Goal: Task Accomplishment & Management: Use online tool/utility

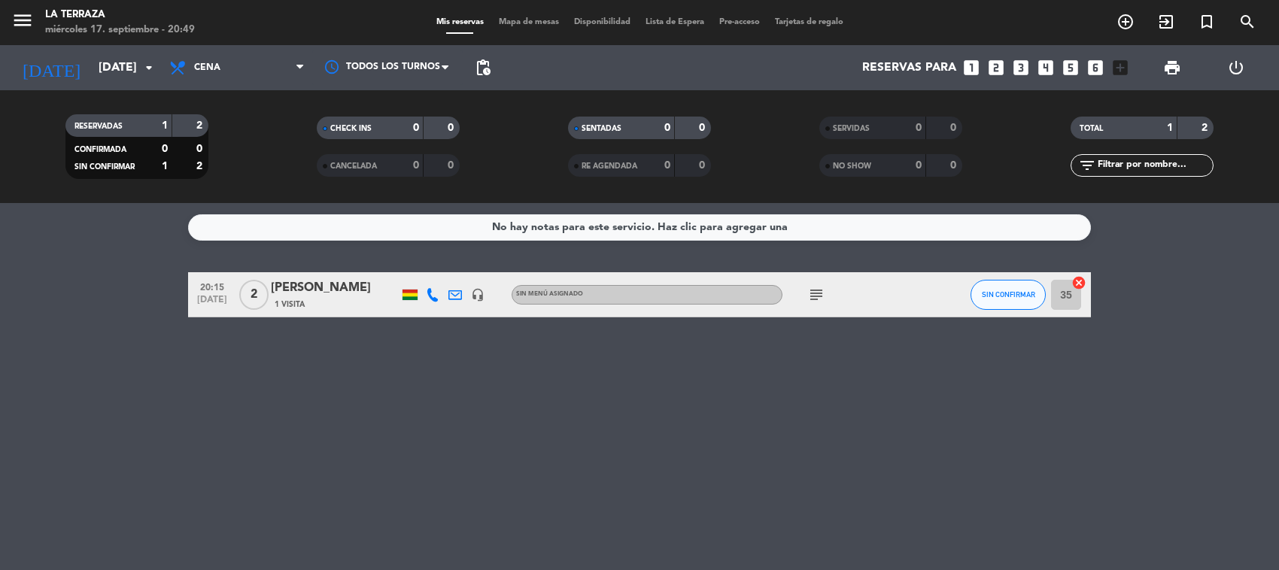
click at [863, 434] on div "No hay notas para este servicio. Haz clic para agregar una 20:15 [DATE] 2 [PERS…" at bounding box center [639, 386] width 1279 height 367
click at [814, 297] on icon "subject" at bounding box center [816, 295] width 18 height 18
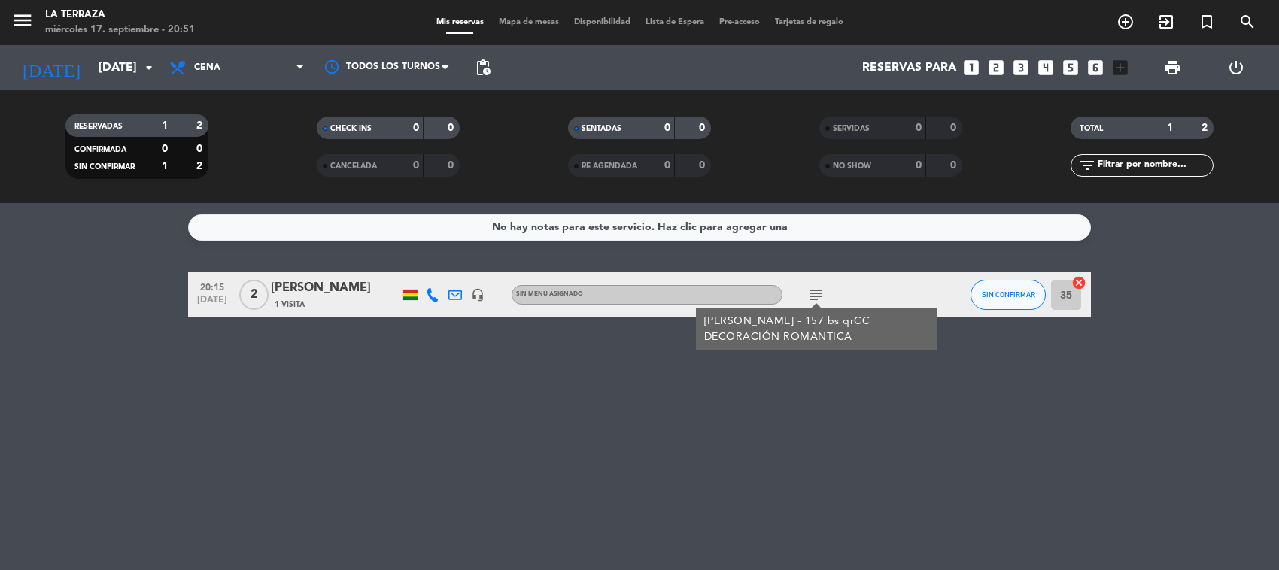
click at [561, 406] on div "No hay notas para este servicio. Haz clic para agregar una 20:15 [DATE] 2 [PERS…" at bounding box center [639, 386] width 1279 height 367
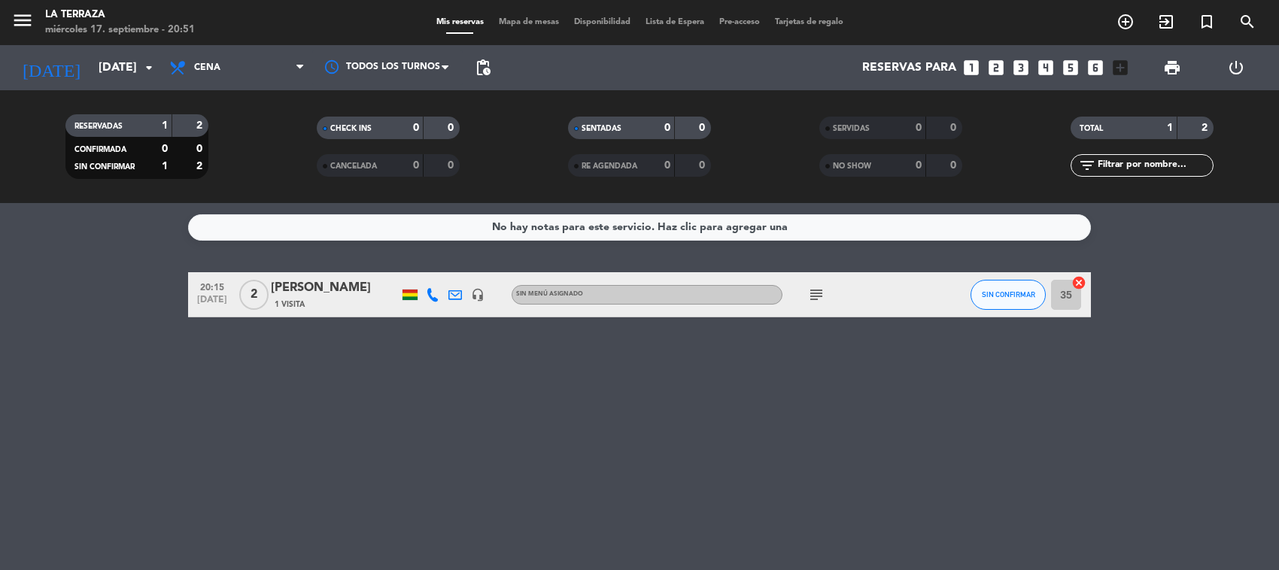
drag, startPoint x: 815, startPoint y: 291, endPoint x: 802, endPoint y: 295, distance: 13.3
click at [813, 292] on icon "subject" at bounding box center [816, 295] width 18 height 18
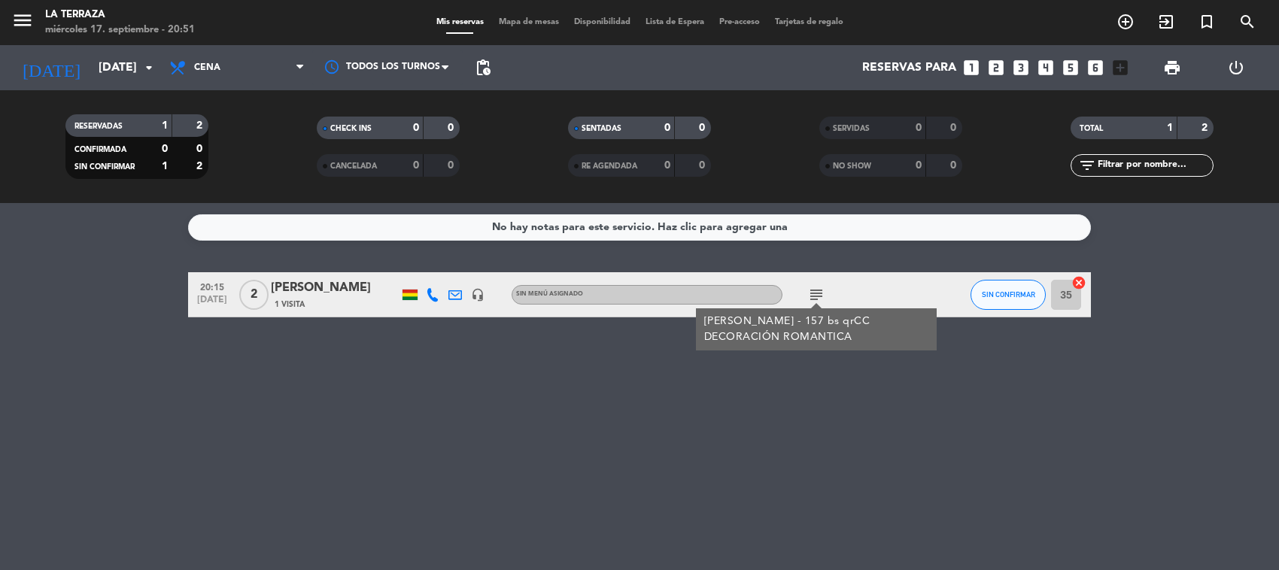
click at [795, 439] on div "No hay notas para este servicio. Haz clic para agregar una 20:15 [DATE] 2 [PERS…" at bounding box center [639, 386] width 1279 height 367
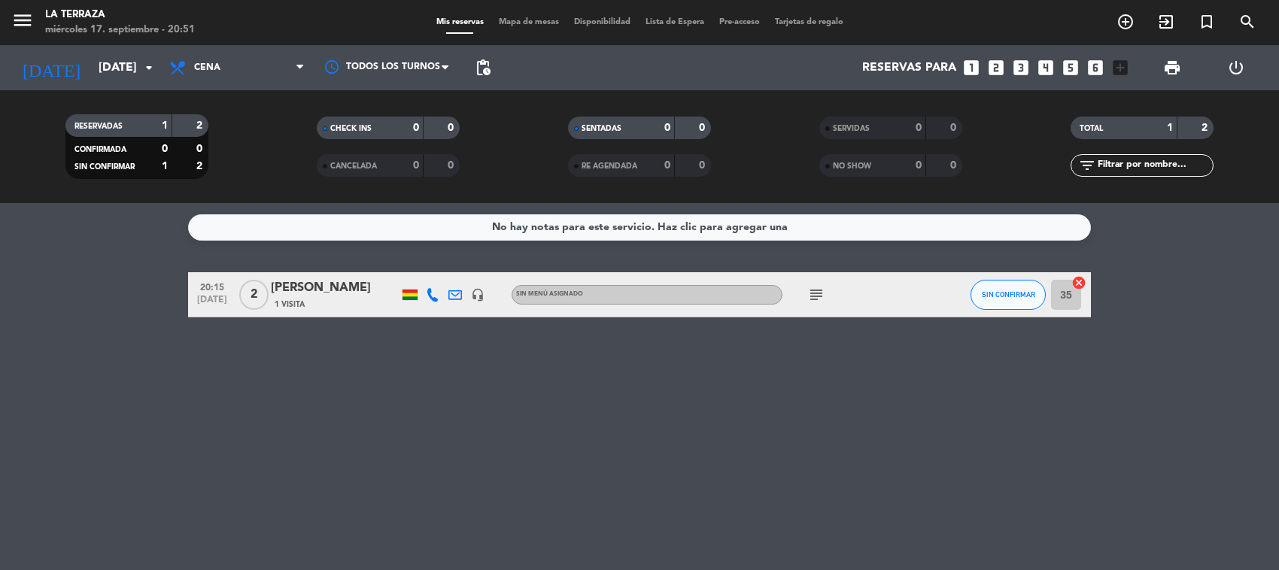
click at [816, 291] on icon "subject" at bounding box center [816, 295] width 18 height 18
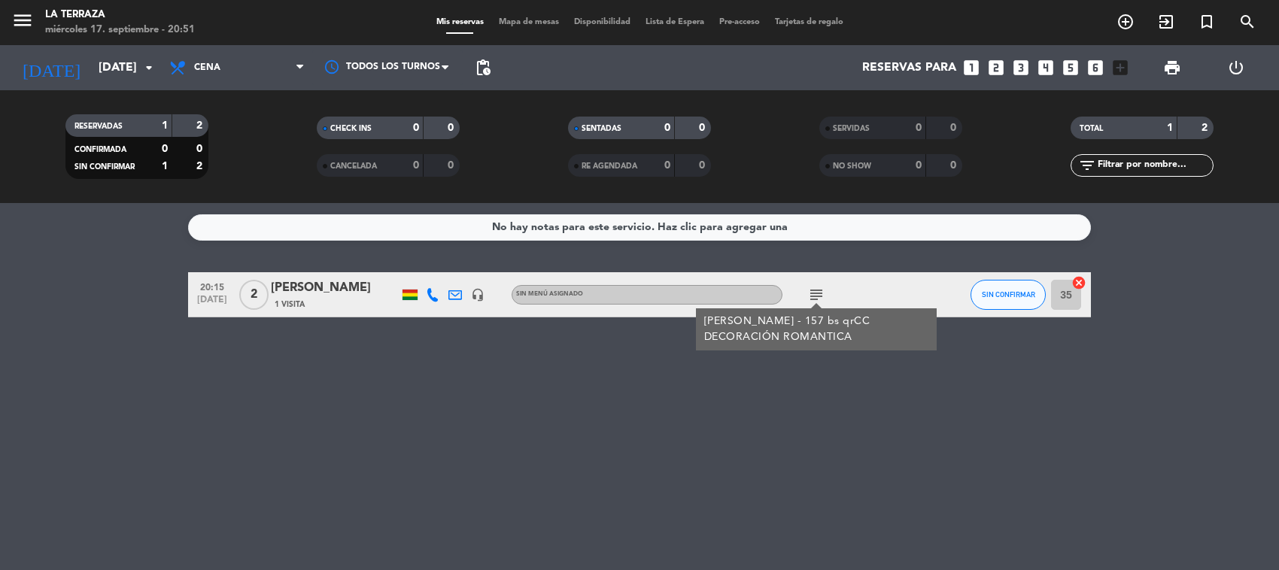
click at [716, 446] on div "No hay notas para este servicio. Haz clic para agregar una 20:15 [DATE] 2 [PERS…" at bounding box center [639, 386] width 1279 height 367
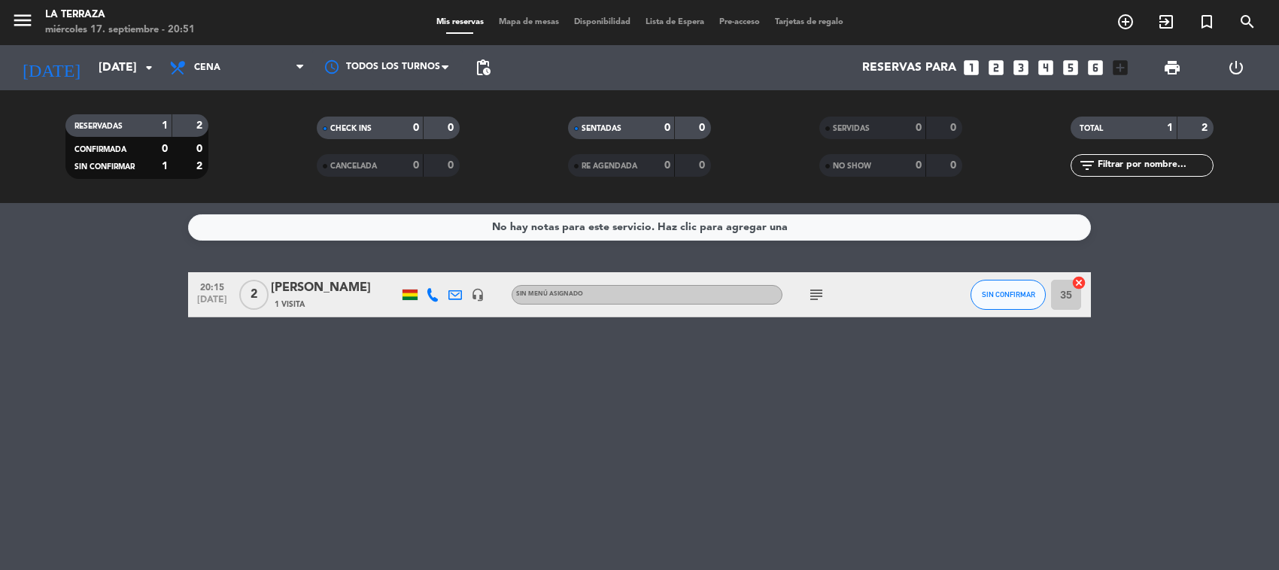
click at [833, 426] on div "No hay notas para este servicio. Haz clic para agregar una 20:15 [DATE] 2 [PERS…" at bounding box center [639, 386] width 1279 height 367
click at [817, 292] on icon "subject" at bounding box center [816, 295] width 18 height 18
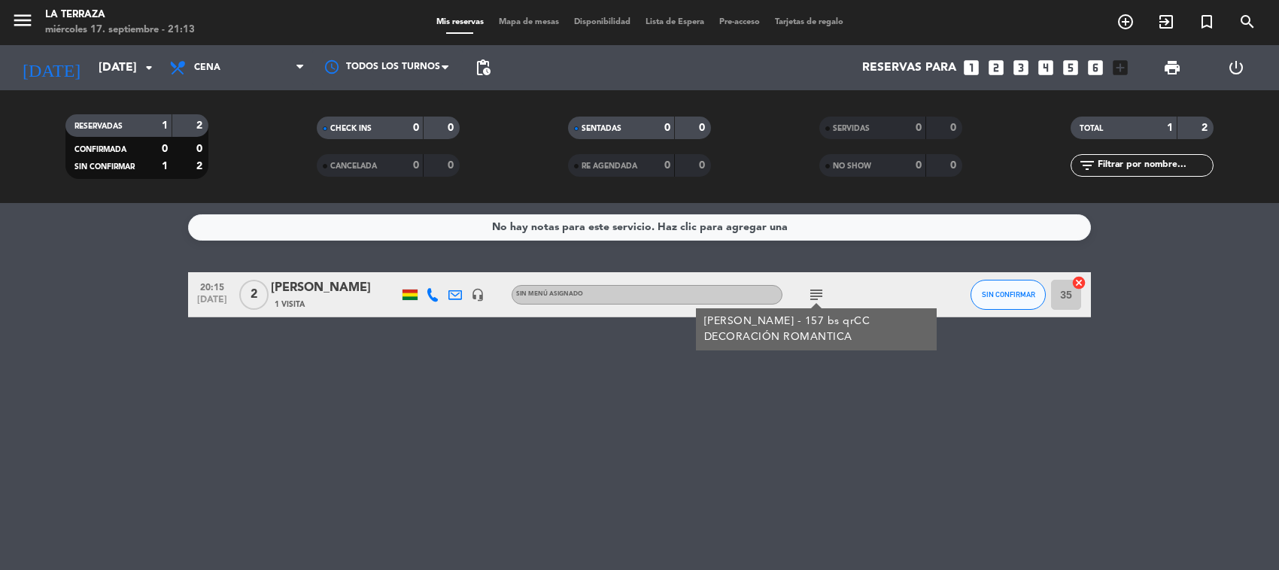
click at [790, 440] on div "No hay notas para este servicio. Haz clic para agregar una 20:15 [DATE] 2 [PERS…" at bounding box center [639, 386] width 1279 height 367
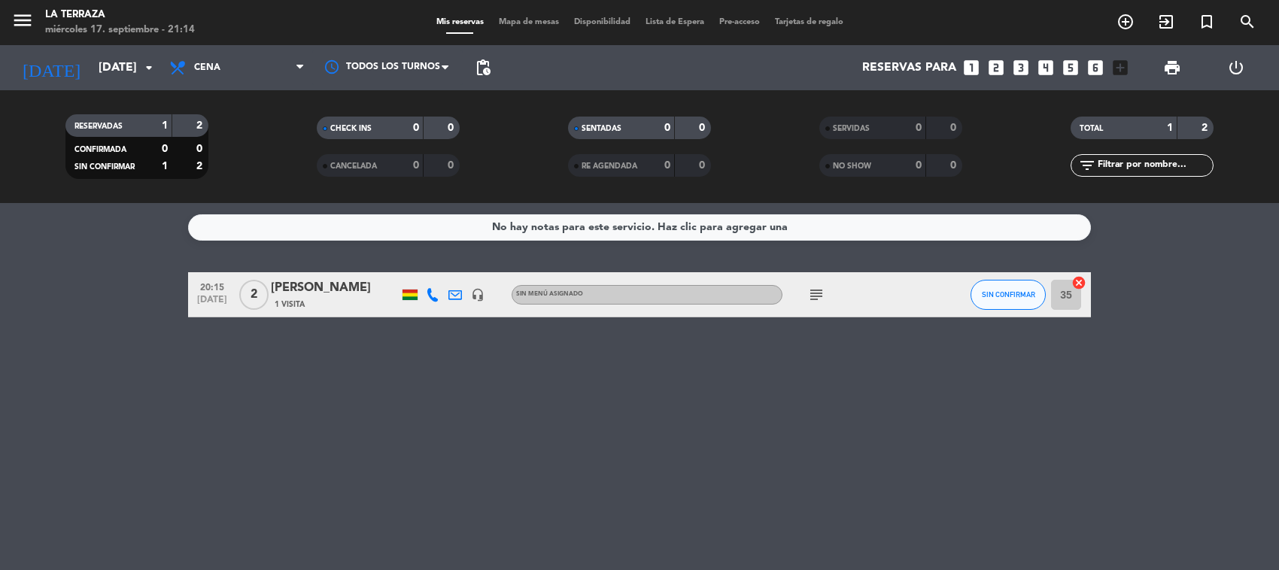
click at [815, 297] on icon "subject" at bounding box center [816, 295] width 18 height 18
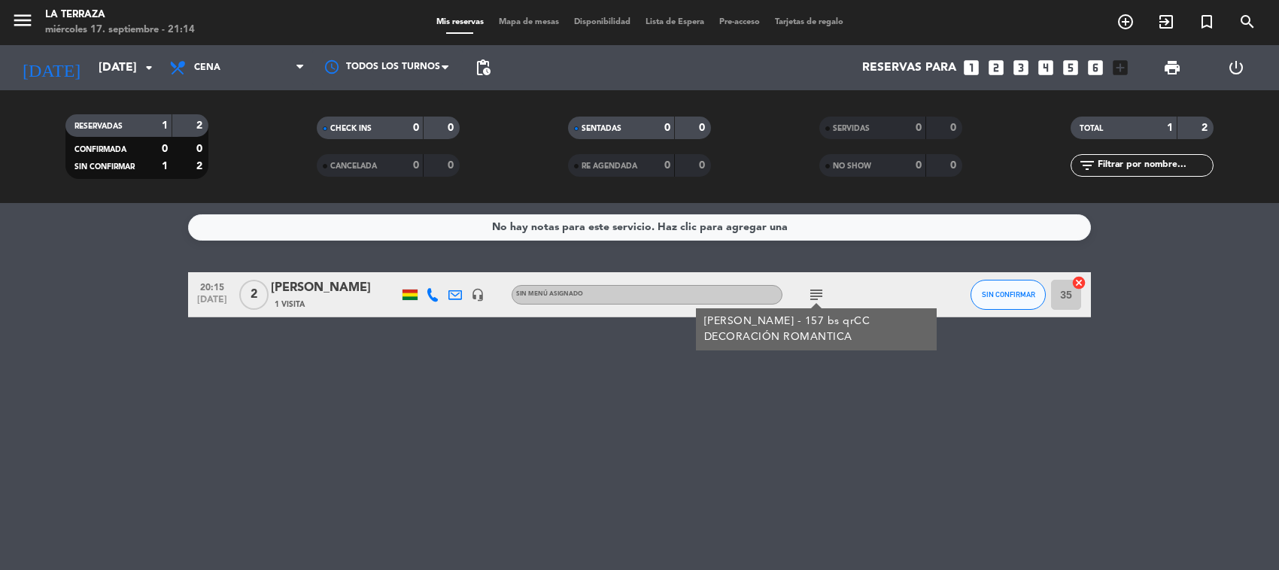
click at [746, 424] on div "No hay notas para este servicio. Haz clic para agregar una 20:15 [DATE] 2 [PERS…" at bounding box center [639, 386] width 1279 height 367
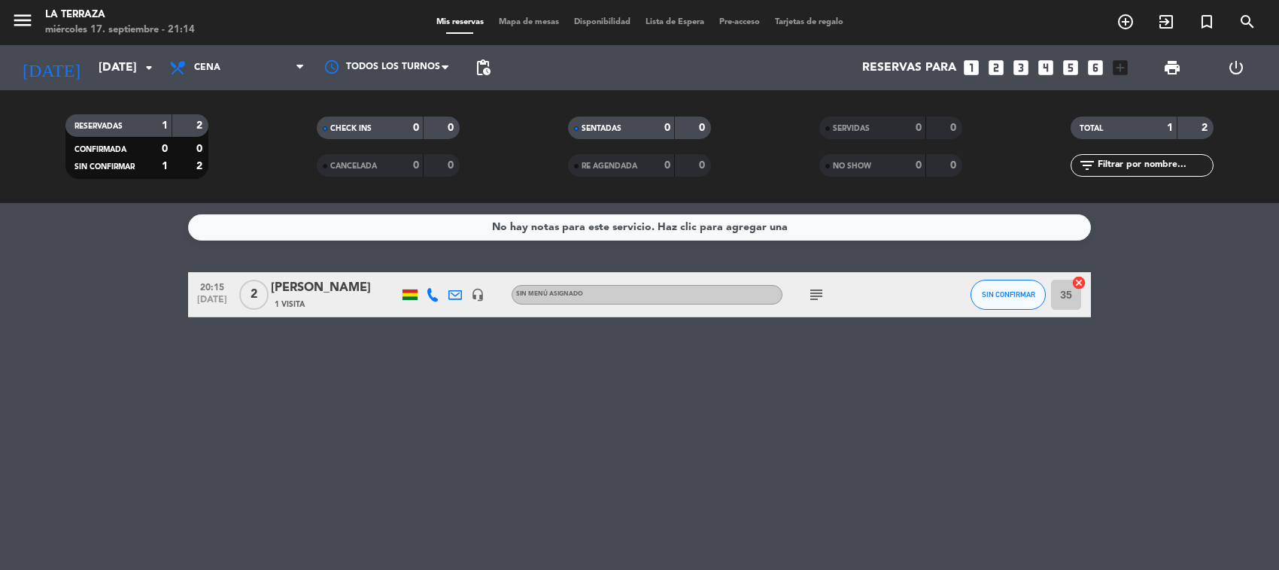
click at [813, 291] on icon "subject" at bounding box center [816, 295] width 18 height 18
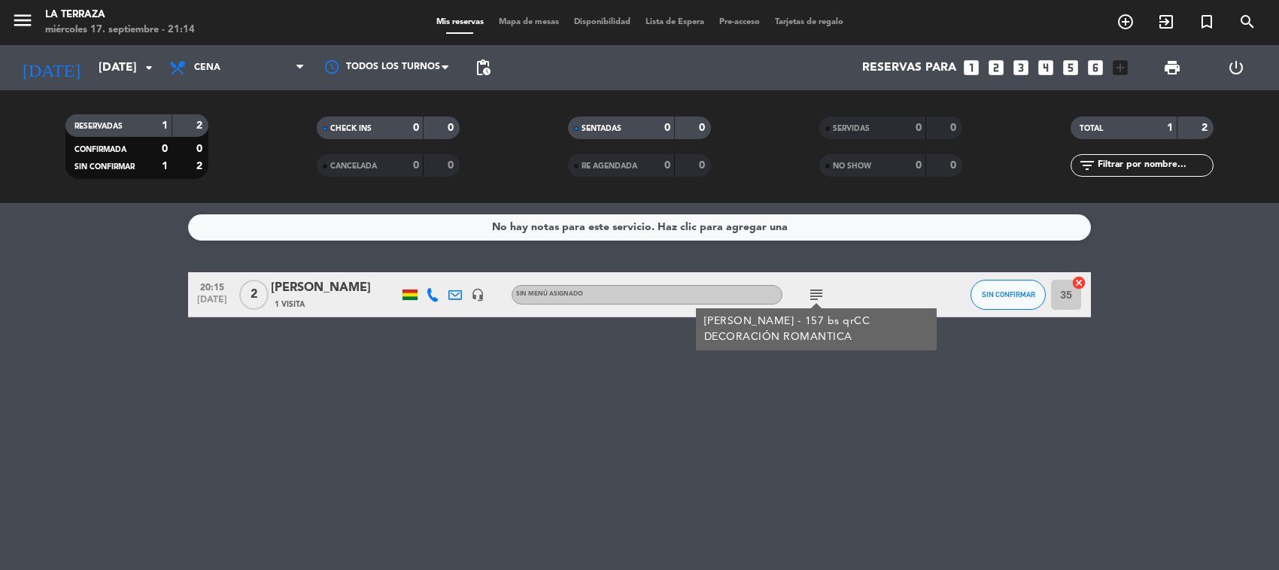
click at [678, 434] on div "No hay notas para este servicio. Haz clic para agregar una 20:15 [DATE] 2 [PERS…" at bounding box center [639, 386] width 1279 height 367
